Goal: Task Accomplishment & Management: Manage account settings

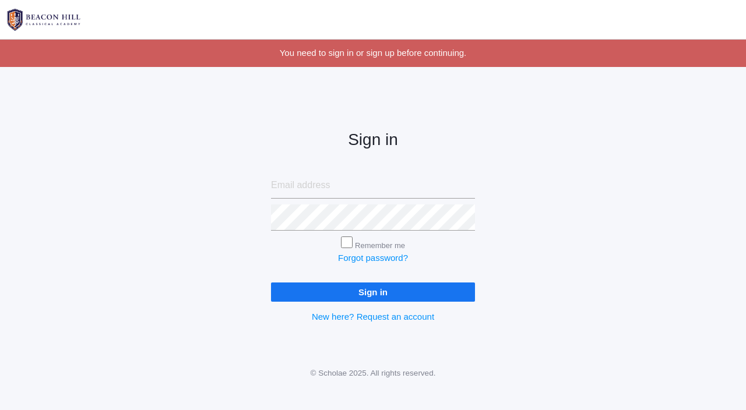
type input "[EMAIL_ADDRESS][DOMAIN_NAME]"
click at [358, 297] on input "Sign in" at bounding box center [373, 292] width 204 height 19
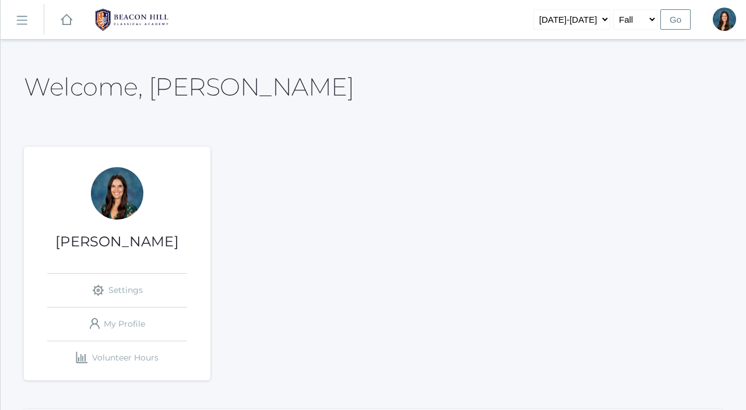
click at [24, 13] on link "icons/ui/navigation/hamburger Created with Sketch." at bounding box center [22, 19] width 43 height 31
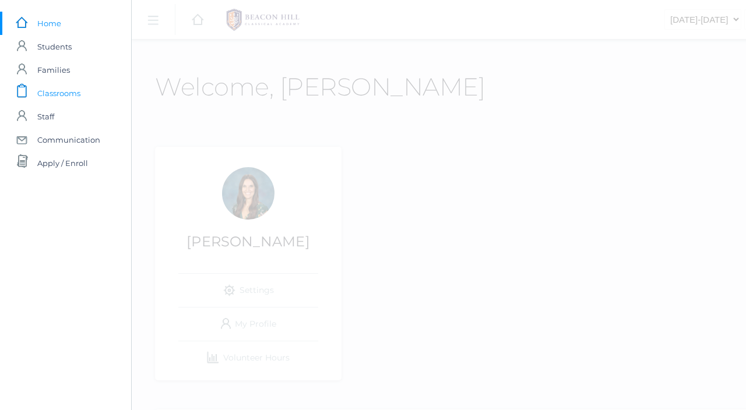
click at [89, 97] on link "icons/clipboard/plain Created with Sketch. Classrooms" at bounding box center [65, 93] width 131 height 23
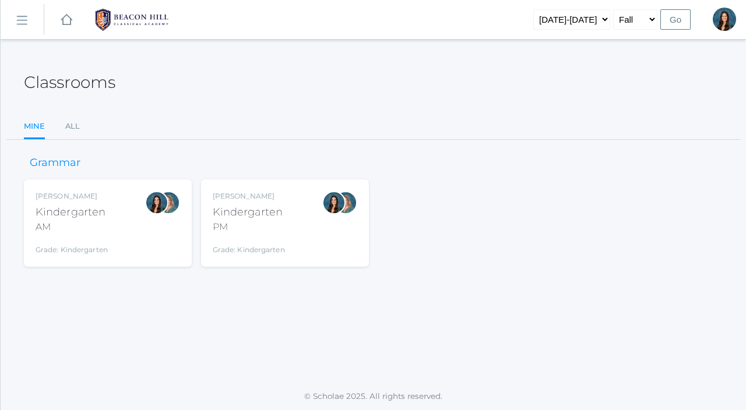
click at [110, 227] on div "Jordyn Dewey Kindergarten AM Grade: Kindergarten *KIND" at bounding box center [108, 223] width 145 height 64
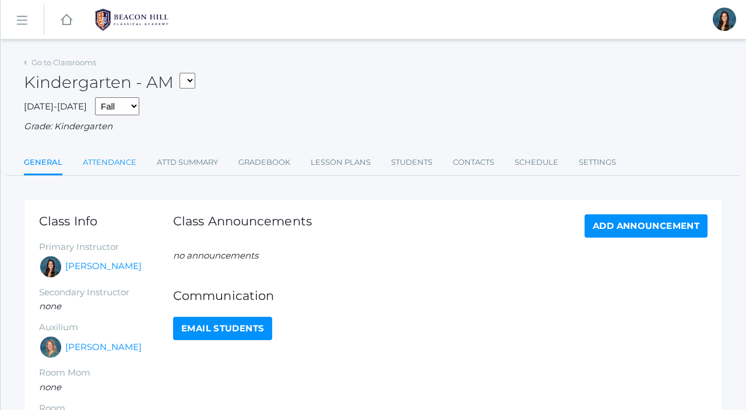
click at [113, 161] on link "Attendance" at bounding box center [110, 162] width 54 height 23
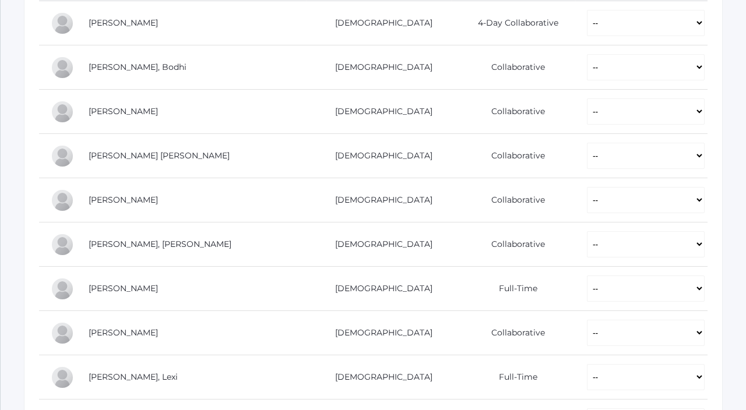
scroll to position [282, 0]
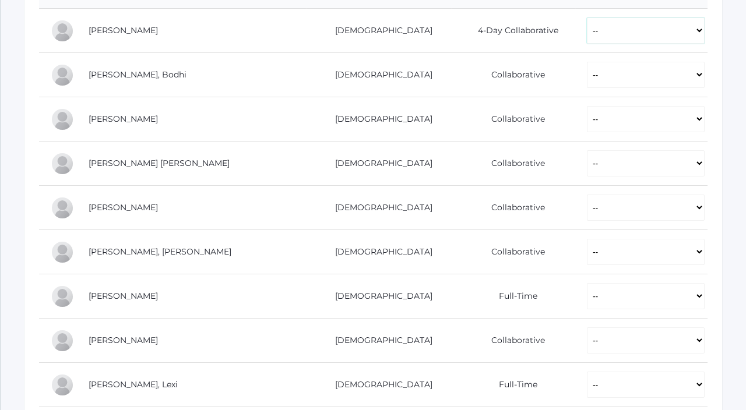
click at [587, 26] on select "-- Present Present-At-Home Tardy Excused Tardy Unexcused Absent Excused Absent …" at bounding box center [646, 30] width 118 height 26
select select "P"
click at [587, 17] on select "-- Present Present-At-Home Tardy Excused Tardy Unexcused Absent Excused Absent …" at bounding box center [646, 30] width 118 height 26
click at [587, 64] on select "-- Present Present-At-Home Tardy Excused Tardy Unexcused Absent Excused Absent …" at bounding box center [646, 75] width 118 height 26
select select "P"
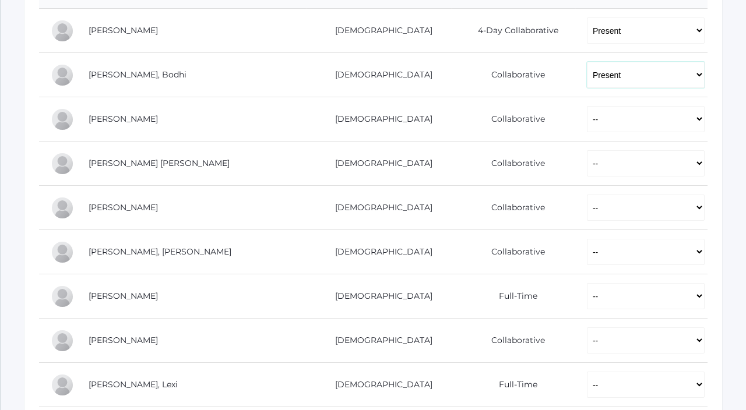
click at [587, 62] on select "-- Present Present-At-Home Tardy Excused Tardy Unexcused Absent Excused Absent …" at bounding box center [646, 75] width 118 height 26
click at [587, 127] on select "-- Present Present-At-Home Tardy Excused Tardy Unexcused Absent Excused Absent …" at bounding box center [646, 119] width 118 height 26
click at [587, 106] on select "-- Present Present-At-Home Tardy Excused Tardy Unexcused Absent Excused Absent …" at bounding box center [646, 119] width 118 height 26
click at [587, 120] on select "-- Present Present-At-Home Tardy Excused Tardy Unexcused Absent Excused Absent …" at bounding box center [646, 119] width 118 height 26
select select "TU"
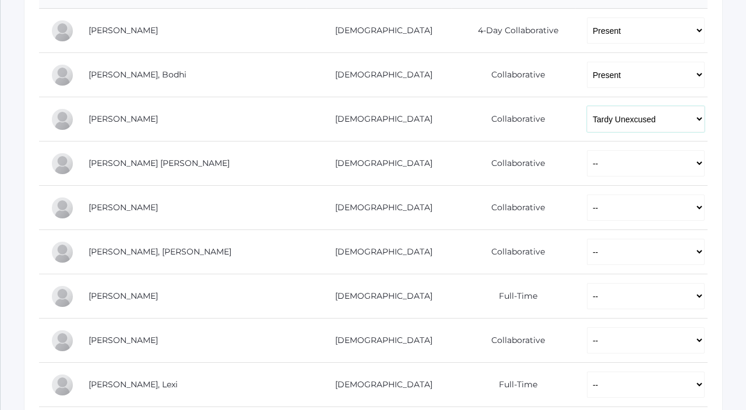
click at [587, 106] on select "-- Present Present-At-Home Tardy Excused Tardy Unexcused Absent Excused Absent …" at bounding box center [646, 119] width 118 height 26
click at [587, 171] on select "-- Present Present-At-Home Tardy Excused Tardy Unexcused Absent Excused Absent …" at bounding box center [646, 163] width 118 height 26
select select "P"
click at [587, 150] on select "-- Present Present-At-Home Tardy Excused Tardy Unexcused Absent Excused Absent …" at bounding box center [646, 163] width 118 height 26
click at [587, 205] on select "-- Present Present-At-Home Tardy Excused Tardy Unexcused Absent Excused Absent …" at bounding box center [646, 208] width 118 height 26
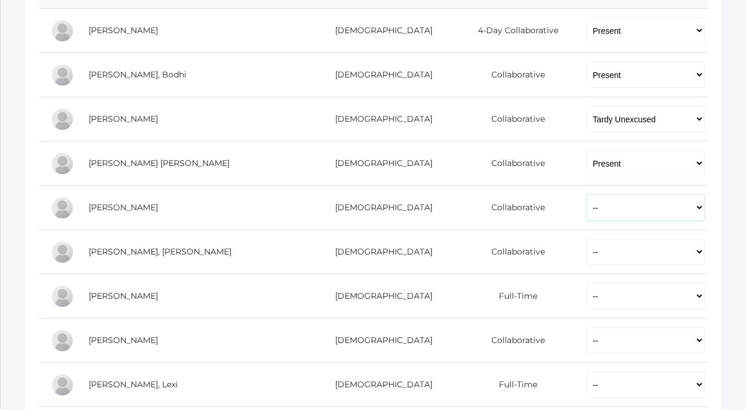
select select "P"
click at [587, 195] on select "-- Present Present-At-Home Tardy Excused Tardy Unexcused Absent Excused Absent …" at bounding box center [646, 208] width 118 height 26
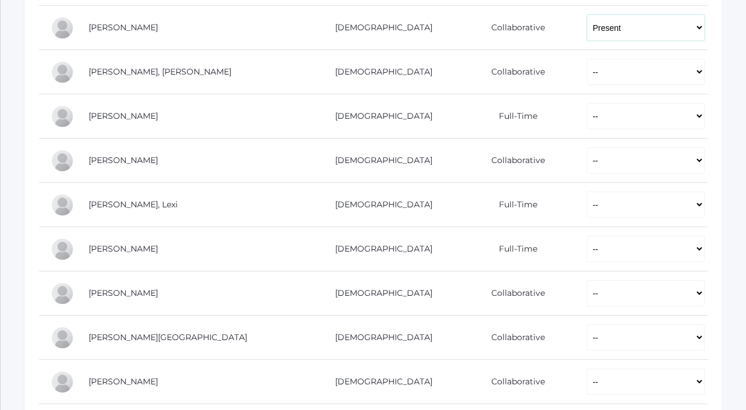
scroll to position [468, 0]
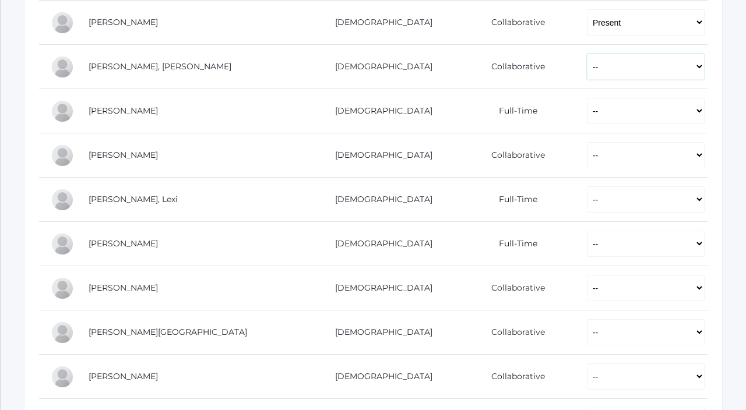
click at [587, 72] on select "-- Present Present-At-Home Tardy Excused Tardy Unexcused Absent Excused Absent …" at bounding box center [646, 67] width 118 height 26
select select "P"
click at [587, 54] on select "-- Present Present-At-Home Tardy Excused Tardy Unexcused Absent Excused Absent …" at bounding box center [646, 67] width 118 height 26
click at [587, 108] on select "-- Present Present-At-Home Tardy Excused Tardy Unexcused Absent Excused Absent …" at bounding box center [646, 111] width 118 height 26
select select "P"
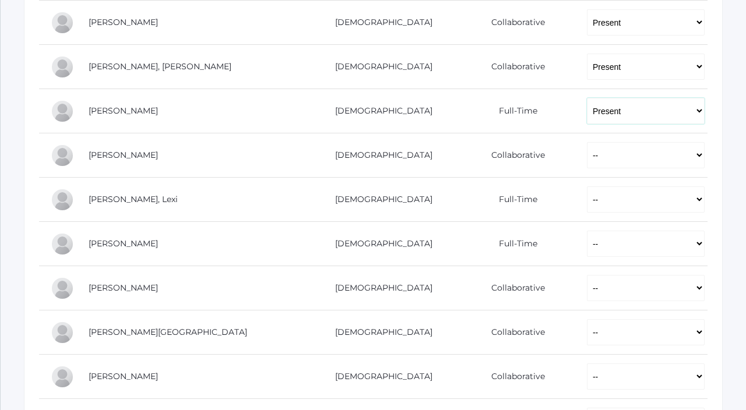
click at [587, 98] on select "-- Present Present-At-Home Tardy Excused Tardy Unexcused Absent Excused Absent …" at bounding box center [646, 111] width 118 height 26
click at [587, 147] on select "-- Present Present-At-Home Tardy Excused Tardy Unexcused Absent Excused Absent …" at bounding box center [646, 155] width 118 height 26
select select "AE"
click at [587, 142] on select "-- Present Present-At-Home Tardy Excused Tardy Unexcused Absent Excused Absent …" at bounding box center [646, 155] width 118 height 26
click at [587, 199] on select "-- Present Present-At-Home Tardy Excused Tardy Unexcused Absent Excused Absent …" at bounding box center [646, 200] width 118 height 26
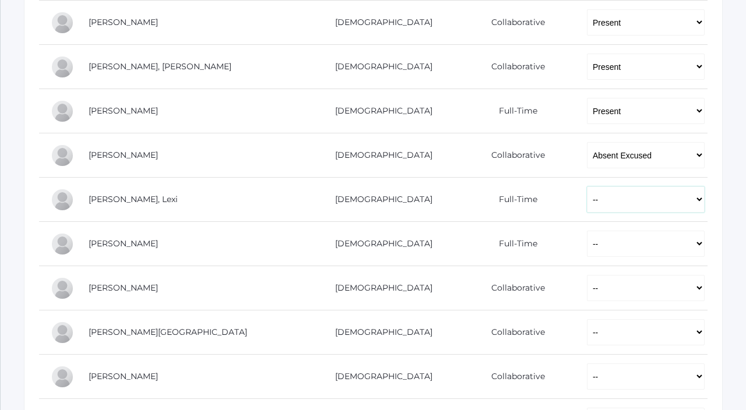
select select "P"
click at [587, 187] on select "-- Present Present-At-Home Tardy Excused Tardy Unexcused Absent Excused Absent …" at bounding box center [646, 200] width 118 height 26
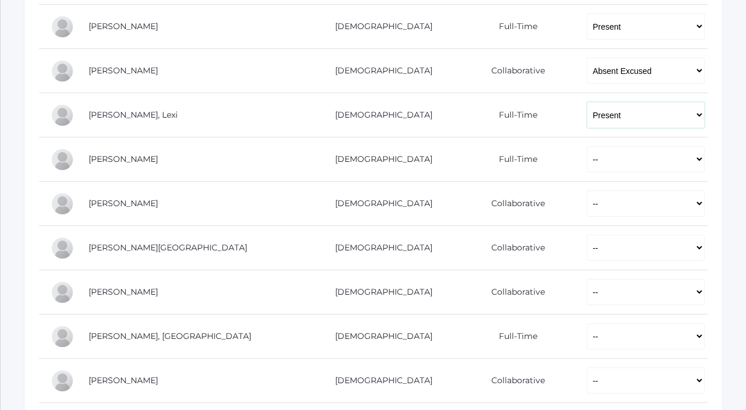
scroll to position [561, 0]
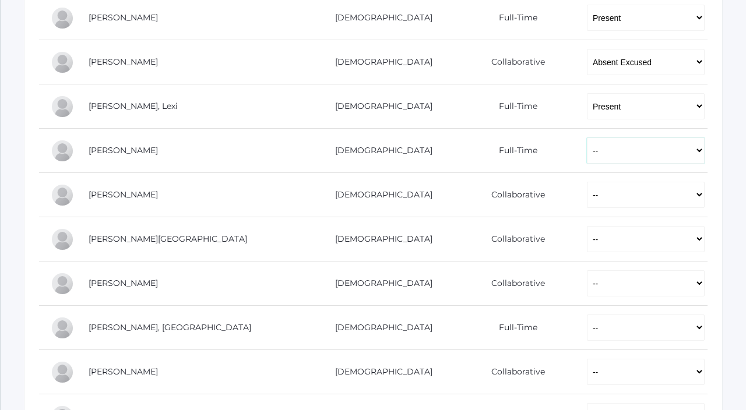
click at [587, 158] on select "-- Present Present-At-Home Tardy Excused Tardy Unexcused Absent Excused Absent …" at bounding box center [646, 151] width 118 height 26
select select "P"
click at [587, 138] on select "-- Present Present-At-Home Tardy Excused Tardy Unexcused Absent Excused Absent …" at bounding box center [646, 151] width 118 height 26
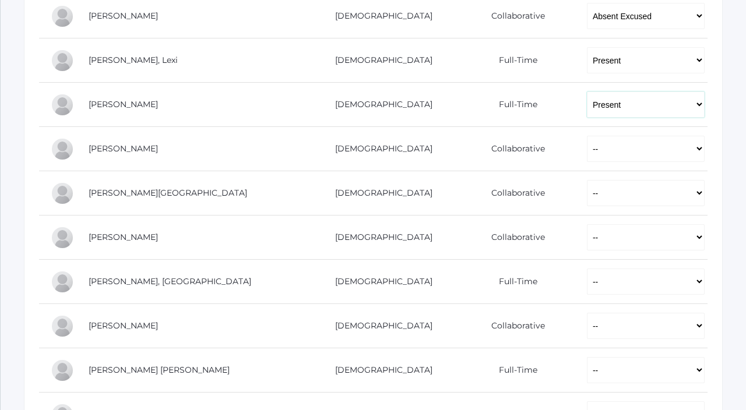
scroll to position [636, 0]
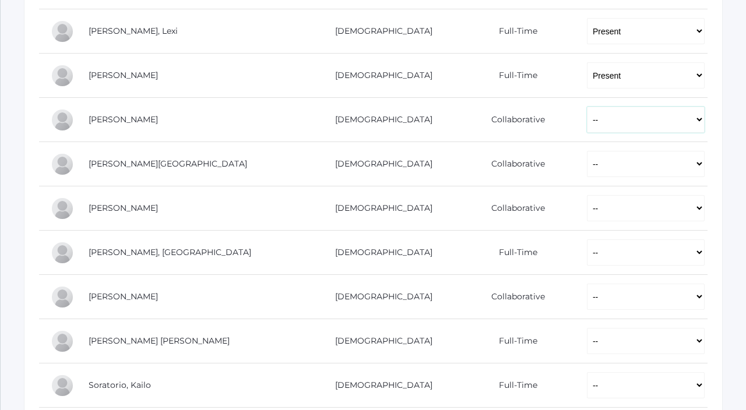
click at [587, 125] on select "-- Present Present-At-Home Tardy Excused Tardy Unexcused Absent Excused Absent …" at bounding box center [646, 120] width 118 height 26
select select "P"
click at [587, 107] on select "-- Present Present-At-Home Tardy Excused Tardy Unexcused Absent Excused Absent …" at bounding box center [646, 120] width 118 height 26
click at [587, 152] on select "-- Present Present-At-Home Tardy Excused Tardy Unexcused Absent Excused Absent …" at bounding box center [646, 164] width 118 height 26
select select "P"
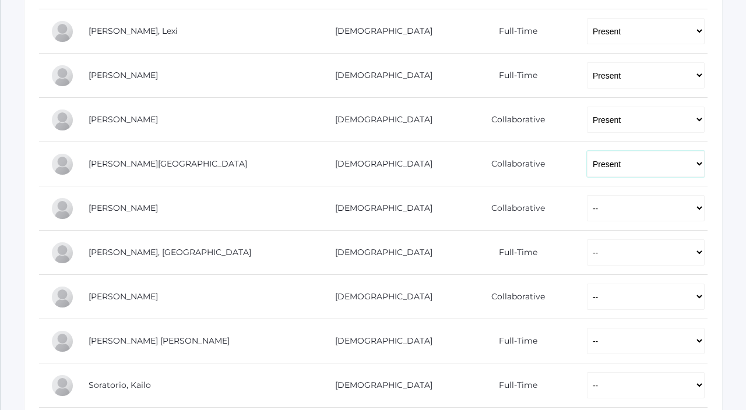
click at [587, 151] on select "-- Present Present-At-Home Tardy Excused Tardy Unexcused Absent Excused Absent …" at bounding box center [646, 164] width 118 height 26
click at [587, 199] on select "-- Present Present-At-Home Tardy Excused Tardy Unexcused Absent Excused Absent …" at bounding box center [646, 208] width 118 height 26
select select "P"
click at [587, 195] on select "-- Present Present-At-Home Tardy Excused Tardy Unexcused Absent Excused Absent …" at bounding box center [646, 208] width 118 height 26
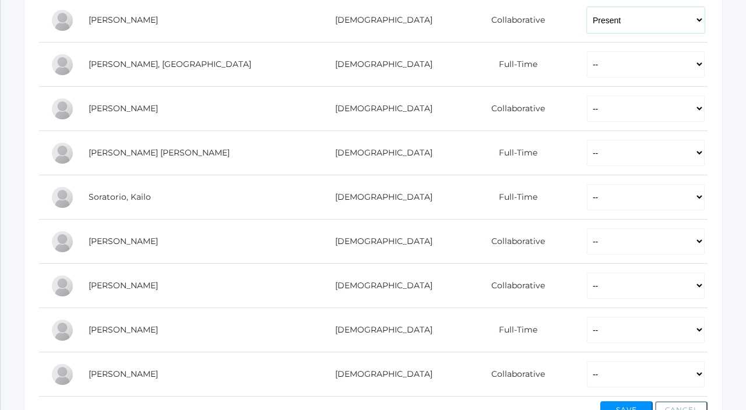
scroll to position [827, 0]
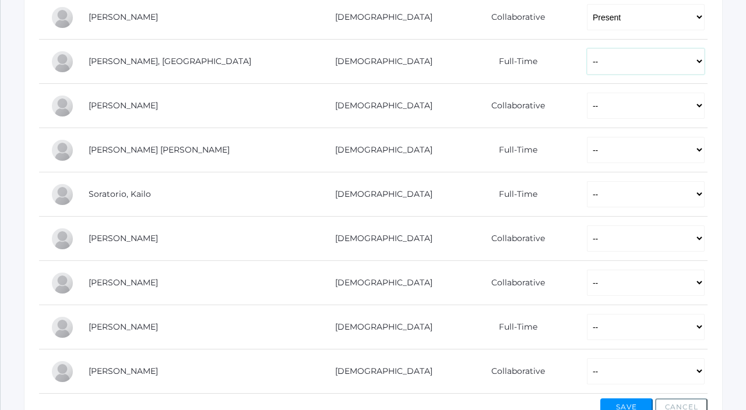
click at [587, 61] on select "-- Present Present-At-Home Tardy Excused Tardy Unexcused Absent Excused Absent …" at bounding box center [646, 61] width 118 height 26
select select "P"
click at [587, 48] on select "-- Present Present-At-Home Tardy Excused Tardy Unexcused Absent Excused Absent …" at bounding box center [646, 61] width 118 height 26
click at [587, 101] on select "-- Present Present-At-Home Tardy Excused Tardy Unexcused Absent Excused Absent …" at bounding box center [646, 106] width 118 height 26
select select "P"
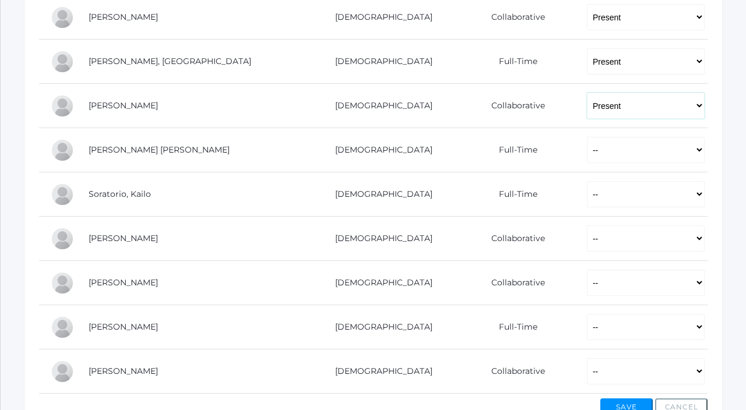
click at [587, 93] on select "-- Present Present-At-Home Tardy Excused Tardy Unexcused Absent Excused Absent …" at bounding box center [646, 106] width 118 height 26
click at [587, 145] on select "-- Present Present-At-Home Tardy Excused Tardy Unexcused Absent Excused Absent …" at bounding box center [646, 150] width 118 height 26
select select "P"
click at [587, 137] on select "-- Present Present-At-Home Tardy Excused Tardy Unexcused Absent Excused Absent …" at bounding box center [646, 150] width 118 height 26
click at [587, 198] on select "-- Present Present-At-Home Tardy Excused Tardy Unexcused Absent Excused Absent …" at bounding box center [646, 194] width 118 height 26
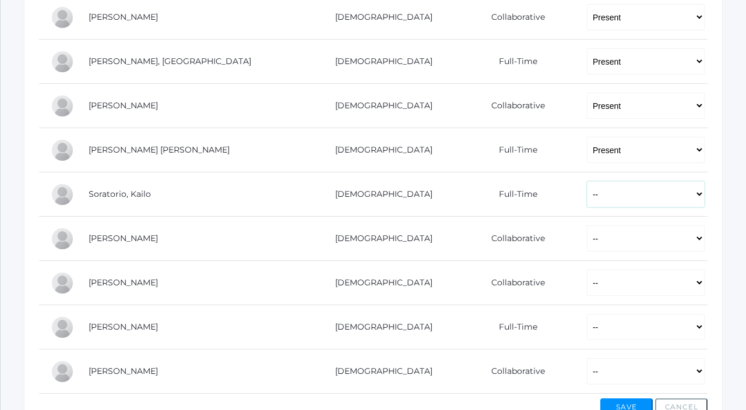
select select "P"
click at [587, 181] on select "-- Present Present-At-Home Tardy Excused Tardy Unexcused Absent Excused Absent …" at bounding box center [646, 194] width 118 height 26
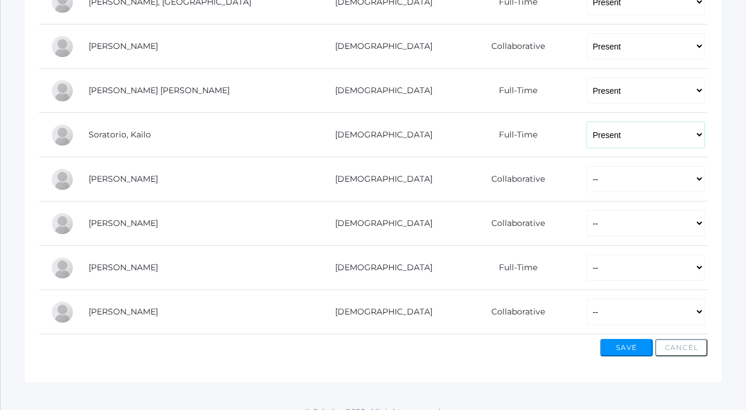
scroll to position [887, 0]
click at [587, 183] on select "-- Present Present-At-Home Tardy Excused Tardy Unexcused Absent Excused Absent …" at bounding box center [646, 179] width 118 height 26
select select "P"
click at [587, 166] on select "-- Present Present-At-Home Tardy Excused Tardy Unexcused Absent Excused Absent …" at bounding box center [646, 179] width 118 height 26
click at [587, 231] on select "-- Present Present-At-Home Tardy Excused Tardy Unexcused Absent Excused Absent …" at bounding box center [646, 223] width 118 height 26
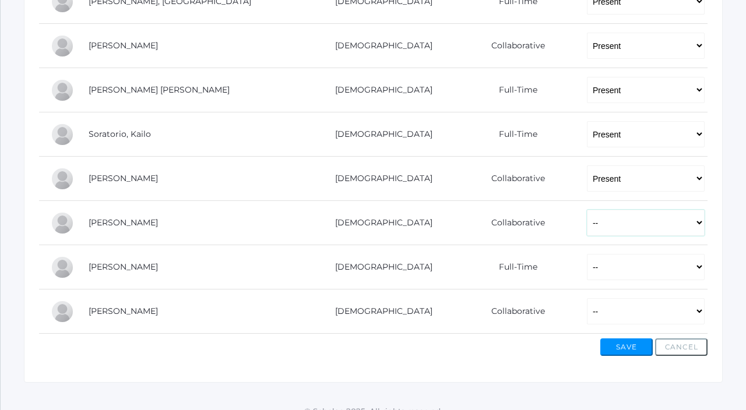
select select "P"
click at [587, 210] on select "-- Present Present-At-Home Tardy Excused Tardy Unexcused Absent Excused Absent …" at bounding box center [646, 223] width 118 height 26
click at [575, 281] on td "-- Present Present-At-Home Tardy Excused Tardy Unexcused Absent Excused Absent …" at bounding box center [641, 267] width 132 height 44
click at [587, 267] on select "-- Present Present-At-Home Tardy Excused Tardy Unexcused Absent Excused Absent …" at bounding box center [646, 267] width 118 height 26
select select "P"
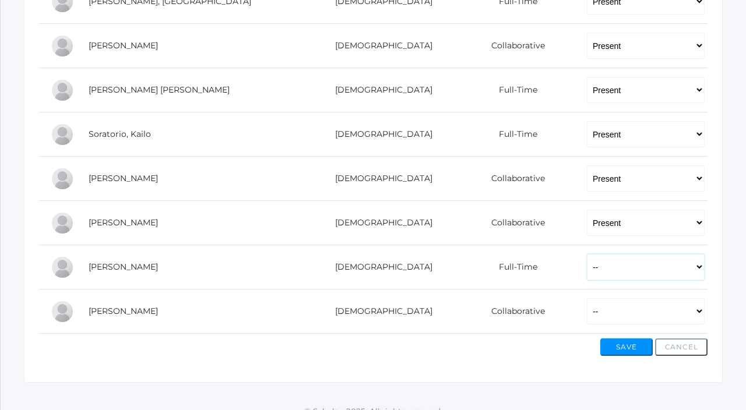
click at [587, 254] on select "-- Present Present-At-Home Tardy Excused Tardy Unexcused Absent Excused Absent …" at bounding box center [646, 267] width 118 height 26
click at [587, 311] on select "-- Present Present-At-Home Tardy Excused Tardy Unexcused Absent Excused Absent …" at bounding box center [646, 311] width 118 height 26
select select "P"
click at [587, 298] on select "-- Present Present-At-Home Tardy Excused Tardy Unexcused Absent Excused Absent …" at bounding box center [646, 311] width 118 height 26
click at [587, 179] on select "-- Present Present-At-Home Tardy Excused Tardy Unexcused Absent Excused Absent …" at bounding box center [646, 179] width 118 height 26
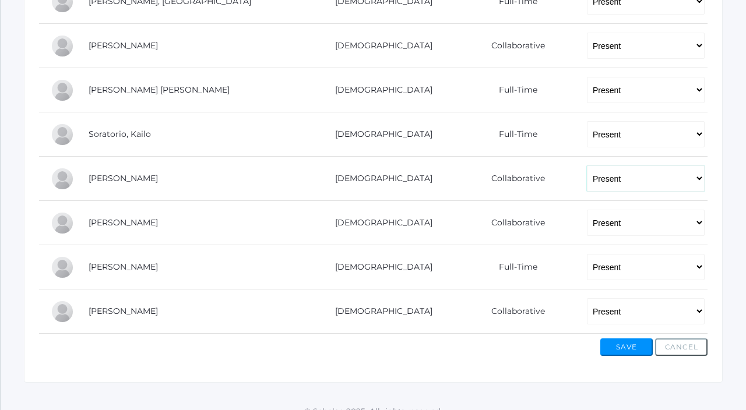
select select "PH"
click at [587, 166] on select "-- Present Present-At-Home Tardy Excused Tardy Unexcused Absent Excused Absent …" at bounding box center [646, 179] width 118 height 26
click at [627, 351] on button "Save" at bounding box center [626, 347] width 52 height 17
